Goal: Information Seeking & Learning: Learn about a topic

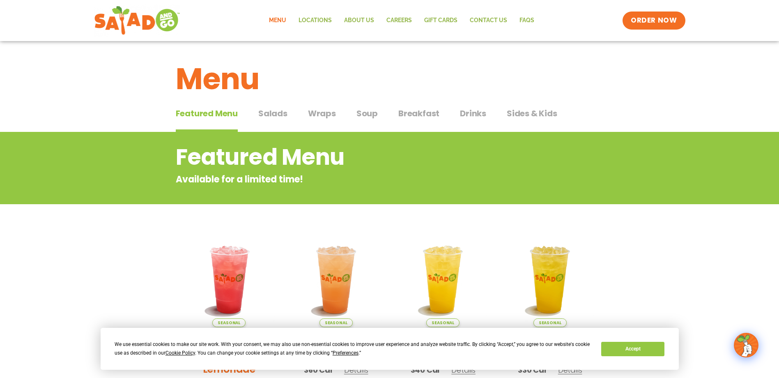
click at [278, 114] on span "Salads" at bounding box center [272, 113] width 29 height 12
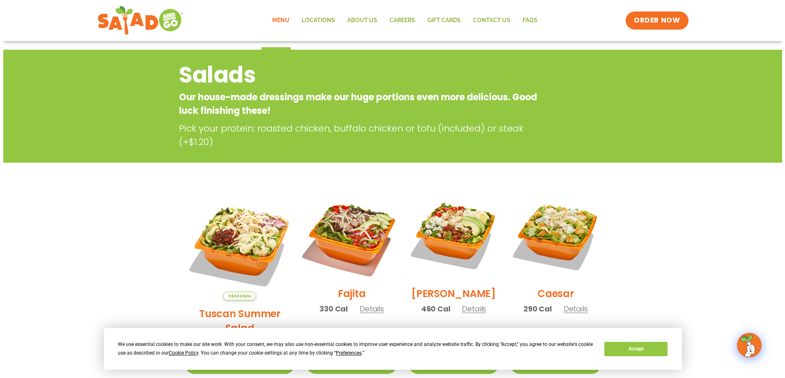
scroll to position [123, 0]
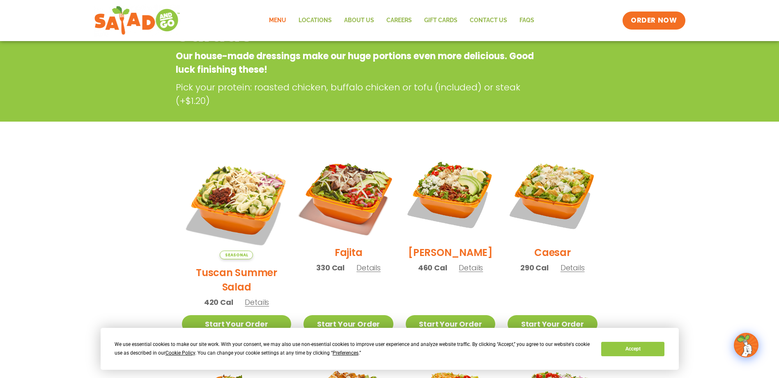
click at [347, 193] on img at bounding box center [348, 194] width 105 height 105
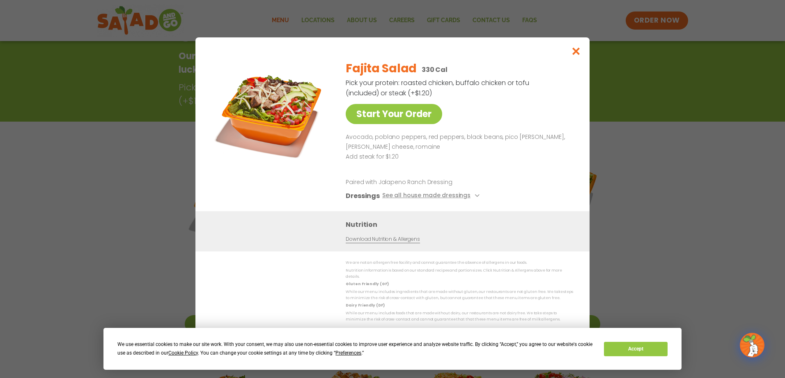
click at [285, 110] on img at bounding box center [271, 111] width 115 height 115
click at [581, 53] on icon "Close modal" at bounding box center [576, 51] width 10 height 9
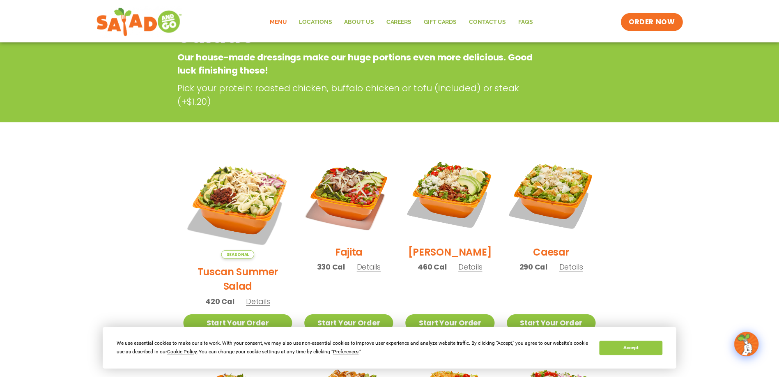
scroll to position [132, 0]
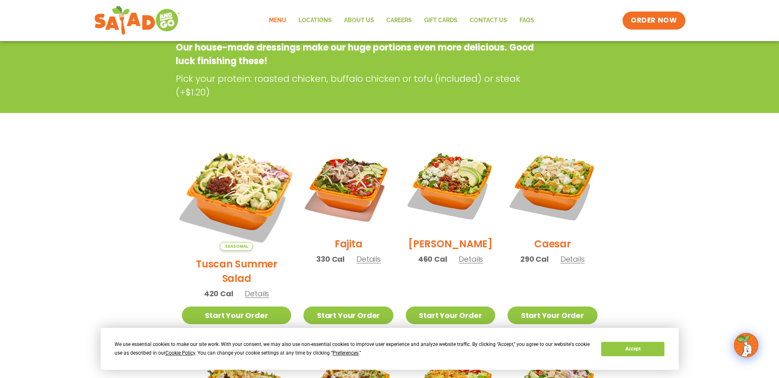
click at [239, 190] on img at bounding box center [236, 195] width 129 height 129
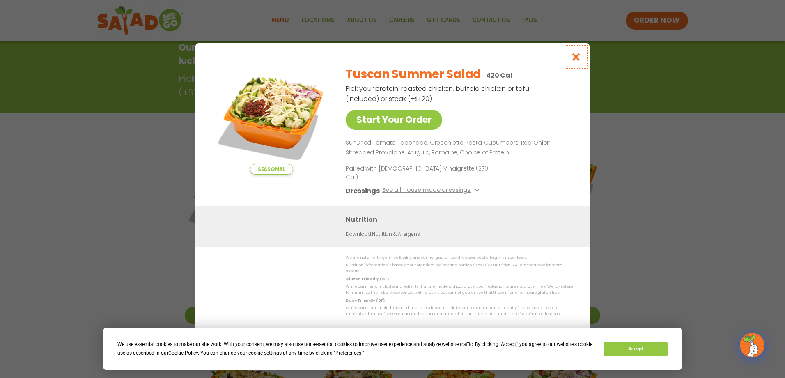
click at [577, 61] on icon "Close modal" at bounding box center [576, 57] width 10 height 9
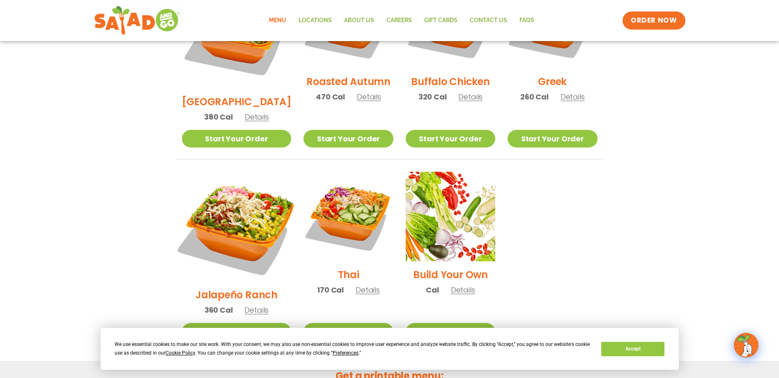
scroll to position [378, 0]
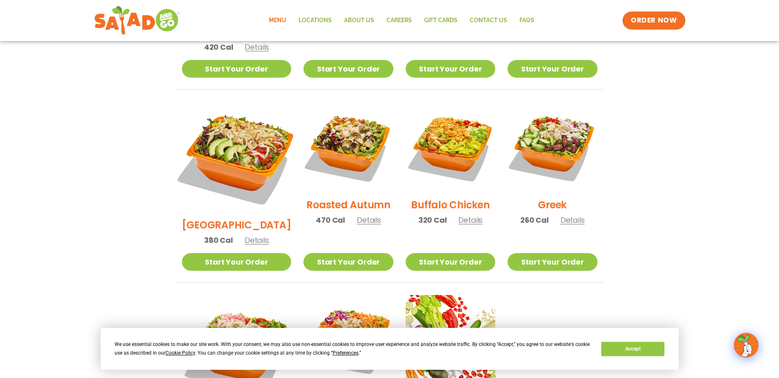
click at [246, 132] on img at bounding box center [236, 156] width 129 height 129
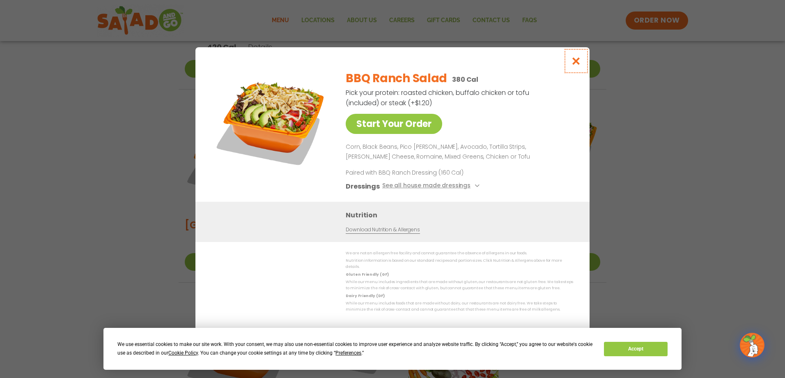
click at [574, 61] on icon "Close modal" at bounding box center [576, 61] width 10 height 9
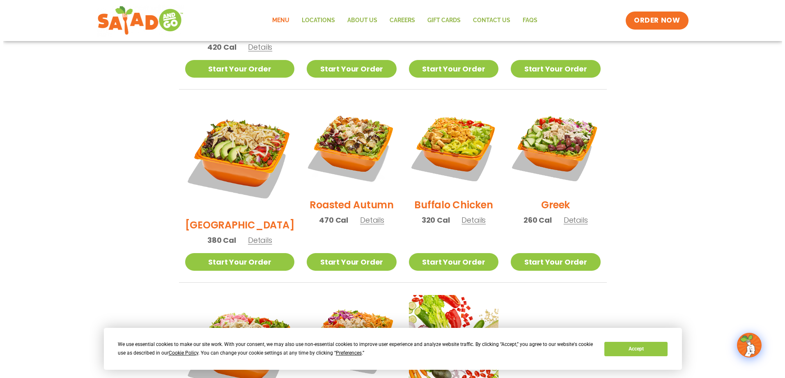
scroll to position [460, 0]
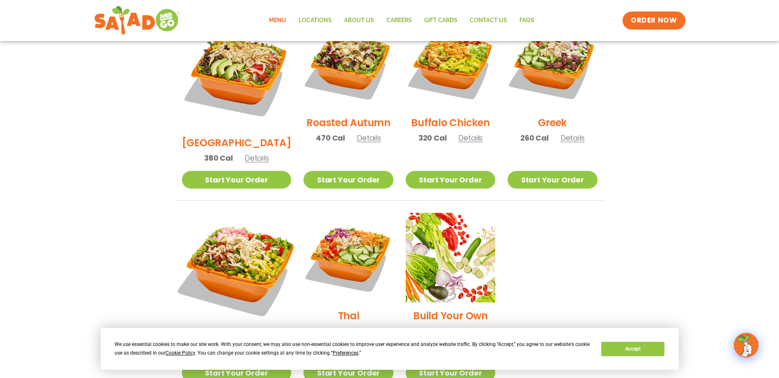
click at [246, 232] on img at bounding box center [236, 267] width 129 height 129
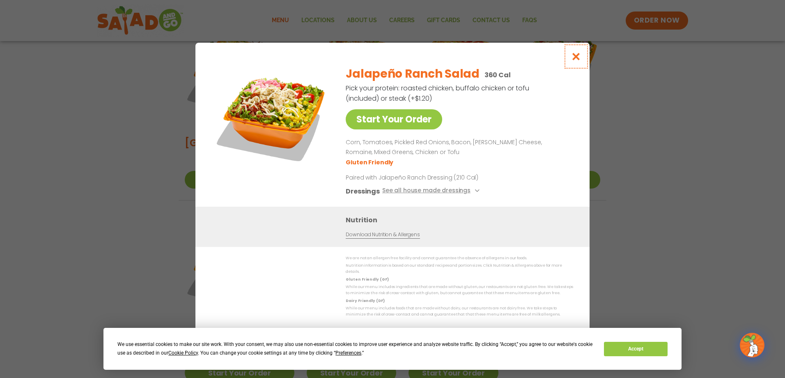
click at [578, 56] on icon "Close modal" at bounding box center [576, 56] width 10 height 9
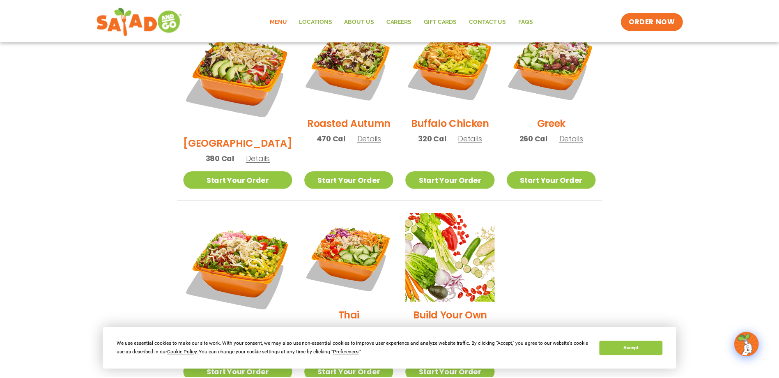
scroll to position [431, 0]
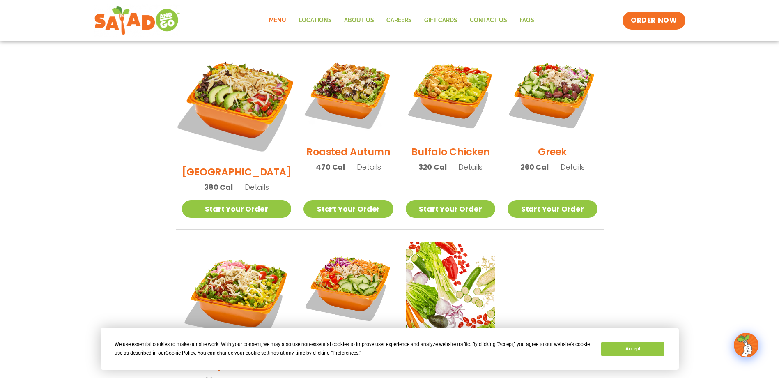
click at [243, 87] on img at bounding box center [236, 103] width 129 height 129
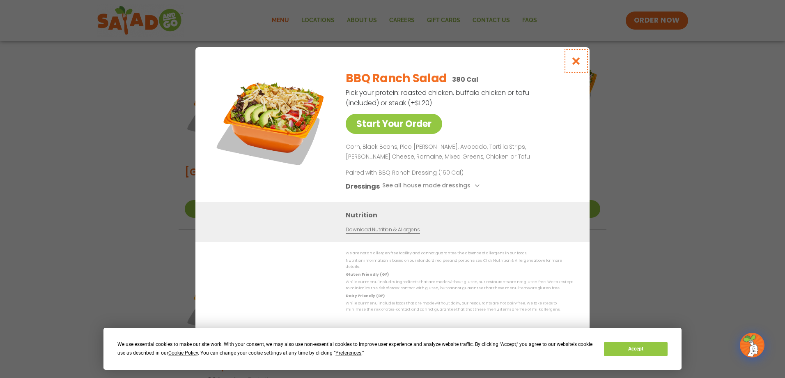
click at [574, 64] on icon "Close modal" at bounding box center [576, 61] width 10 height 9
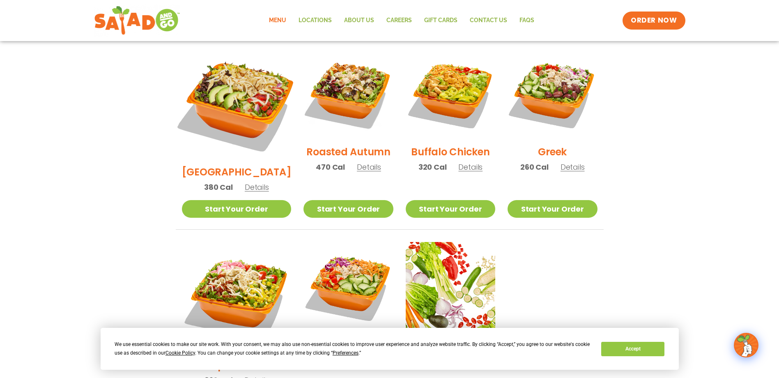
click at [238, 75] on img at bounding box center [236, 103] width 129 height 129
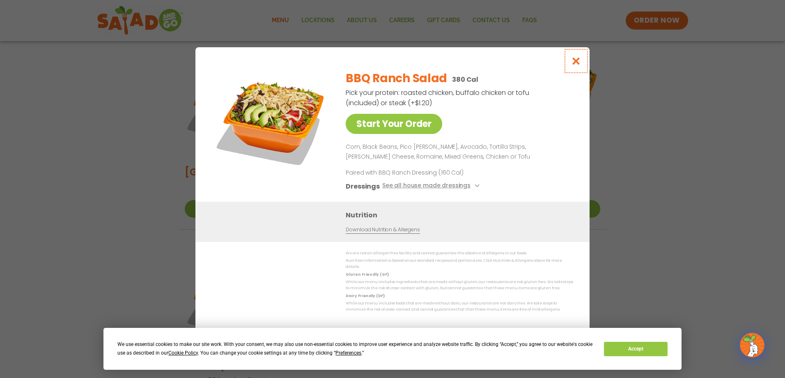
click at [570, 61] on button "Close modal" at bounding box center [576, 61] width 27 height 28
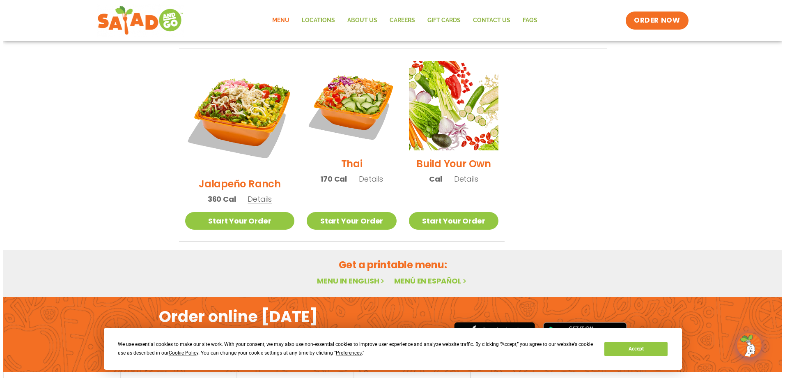
scroll to position [489, 0]
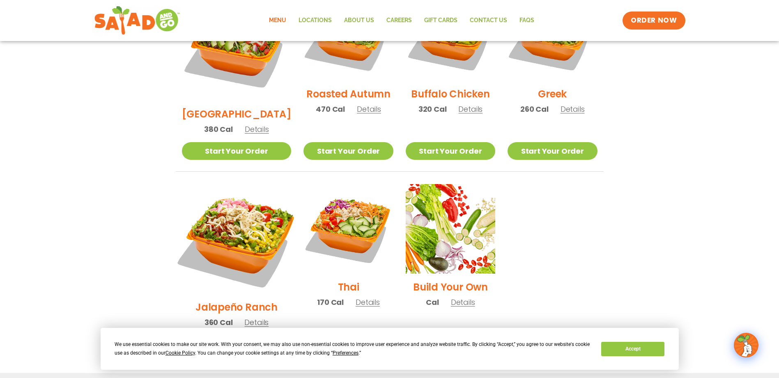
click at [229, 202] on img at bounding box center [236, 238] width 129 height 129
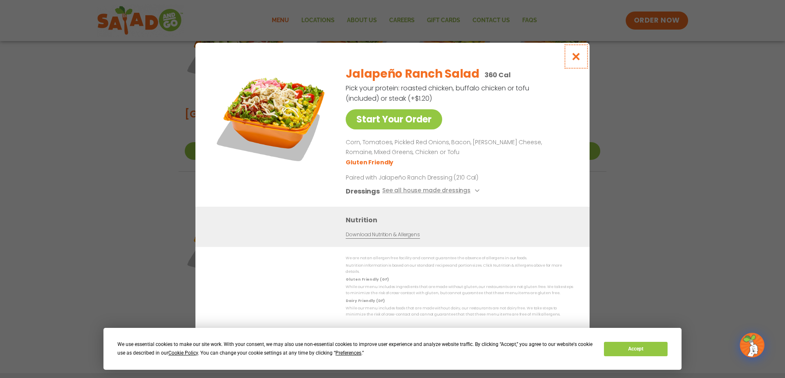
click at [571, 60] on icon "Close modal" at bounding box center [576, 56] width 10 height 9
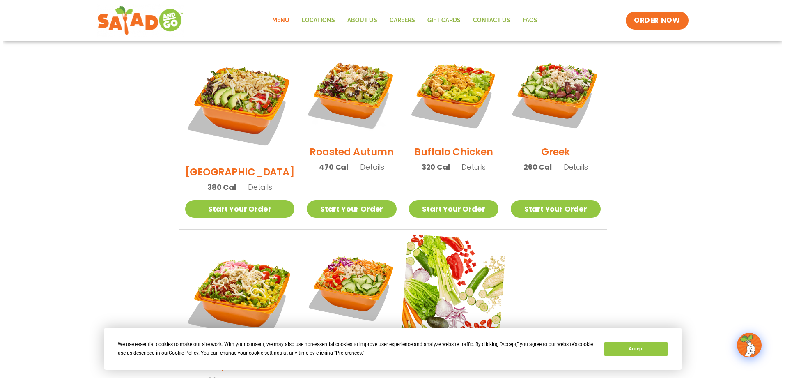
scroll to position [513, 0]
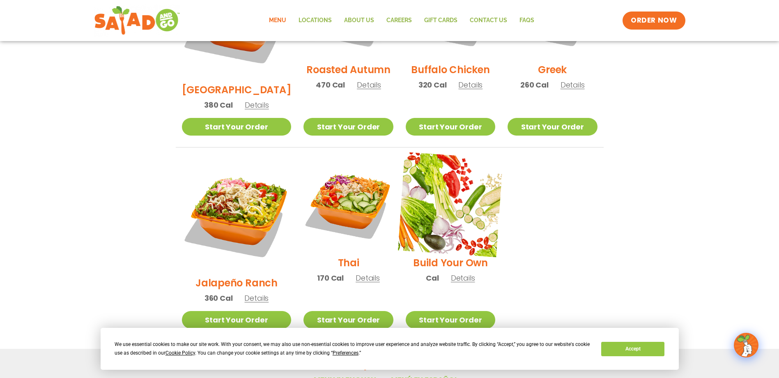
click at [436, 213] on img at bounding box center [450, 204] width 105 height 105
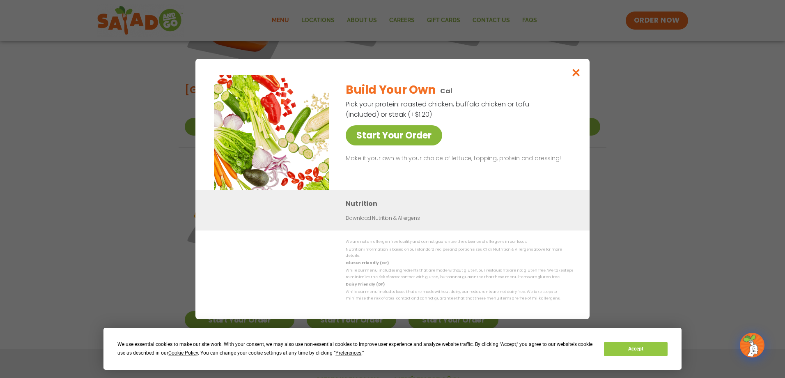
click at [390, 138] on link "Start Your Order" at bounding box center [394, 135] width 96 height 20
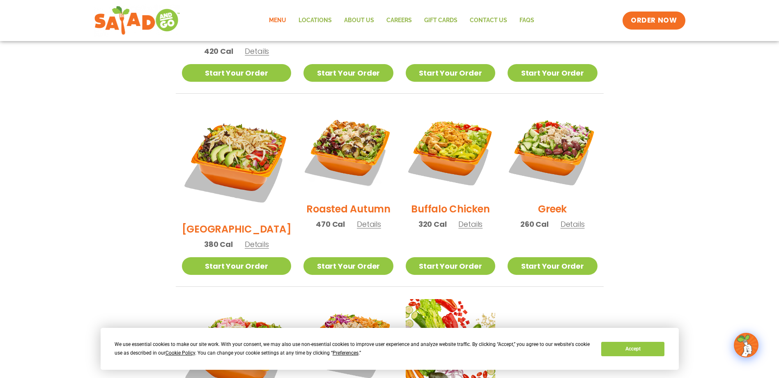
scroll to position [333, 0]
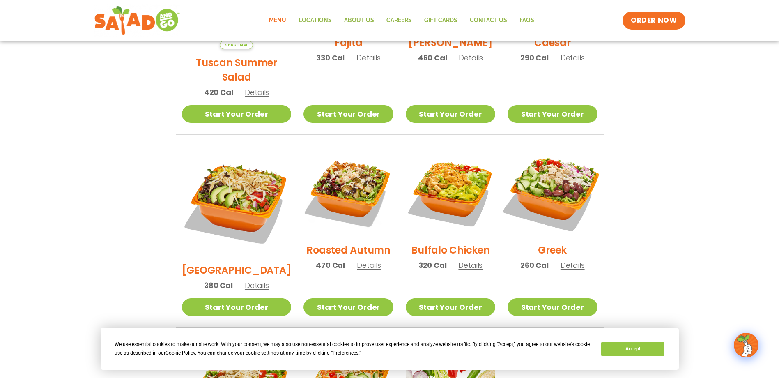
click at [543, 168] on img at bounding box center [552, 191] width 105 height 105
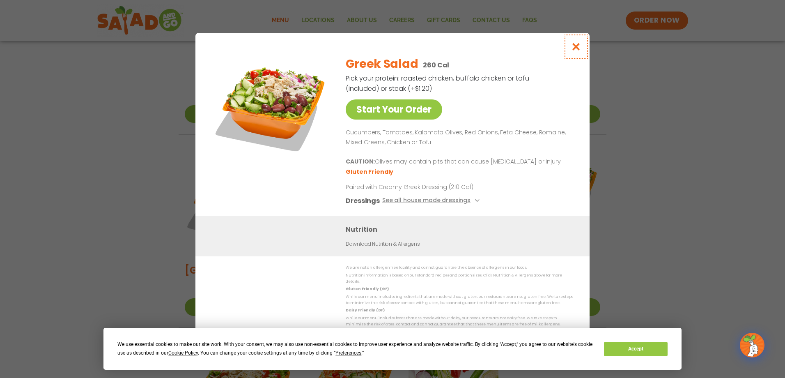
click at [571, 51] on icon "Close modal" at bounding box center [576, 46] width 10 height 9
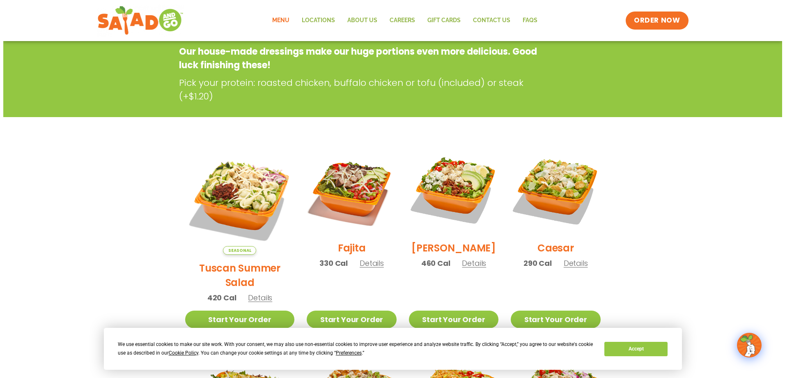
scroll to position [87, 0]
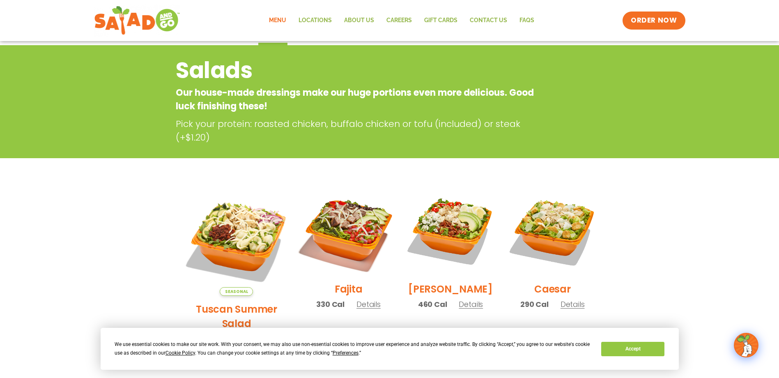
click at [358, 218] on img at bounding box center [348, 230] width 105 height 105
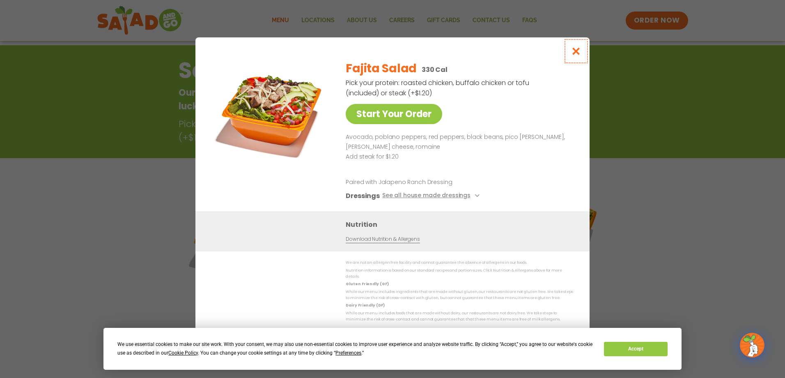
click at [580, 50] on icon "Close modal" at bounding box center [576, 51] width 10 height 9
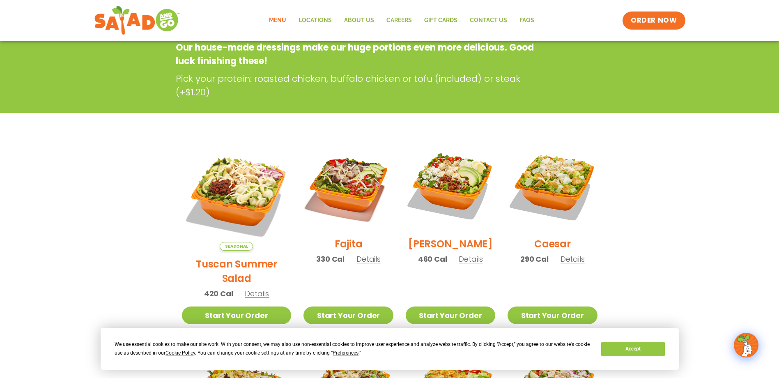
scroll to position [0, 0]
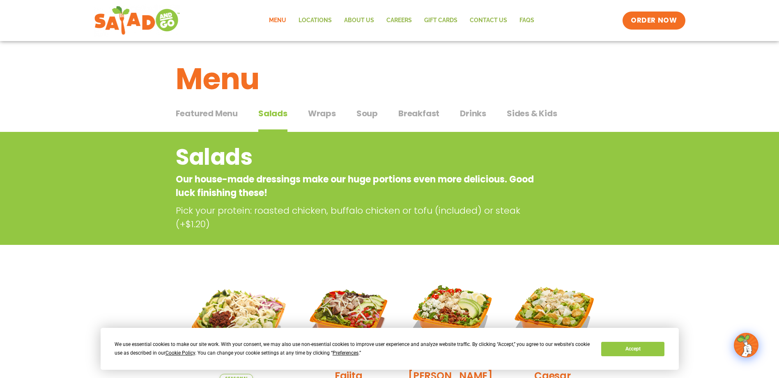
click at [332, 111] on span "Wraps" at bounding box center [322, 113] width 28 height 12
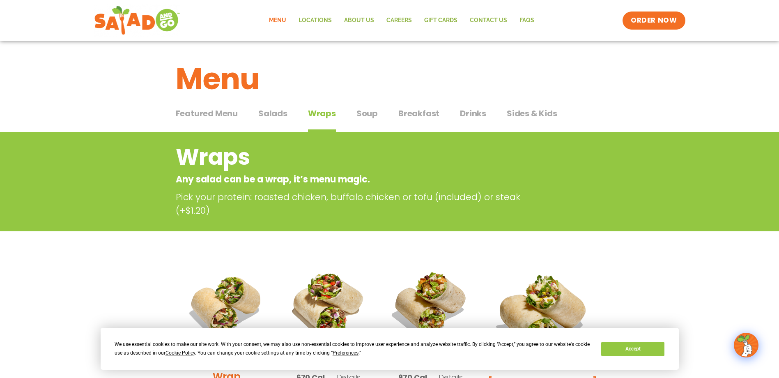
click at [365, 111] on span "Soup" at bounding box center [366, 113] width 21 height 12
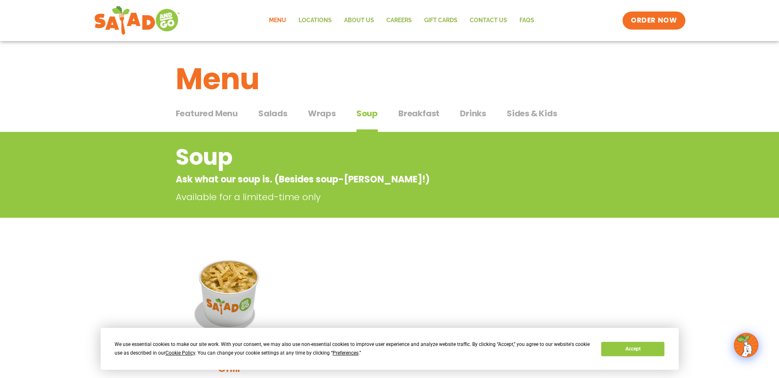
click at [411, 112] on span "Breakfast" at bounding box center [418, 113] width 41 height 12
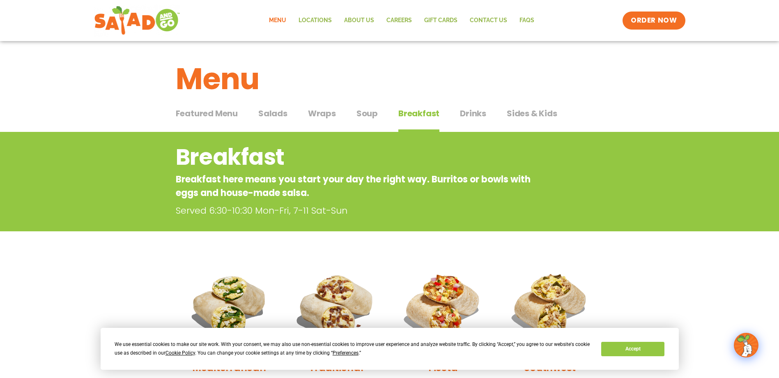
click at [469, 109] on span "Drinks" at bounding box center [473, 113] width 26 height 12
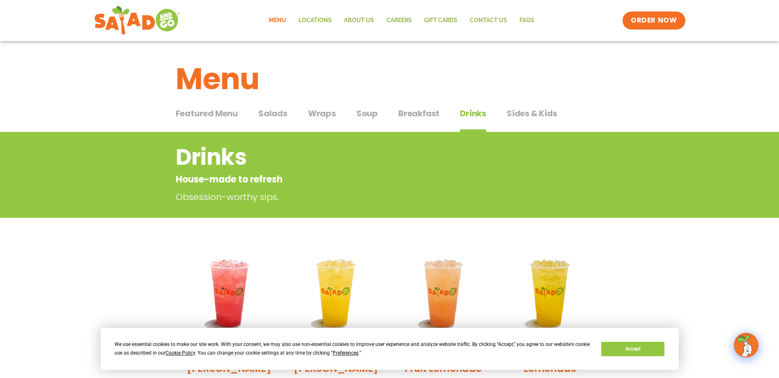
click at [523, 109] on span "Sides & Kids" at bounding box center [532, 113] width 50 height 12
